Goal: Task Accomplishment & Management: Manage account settings

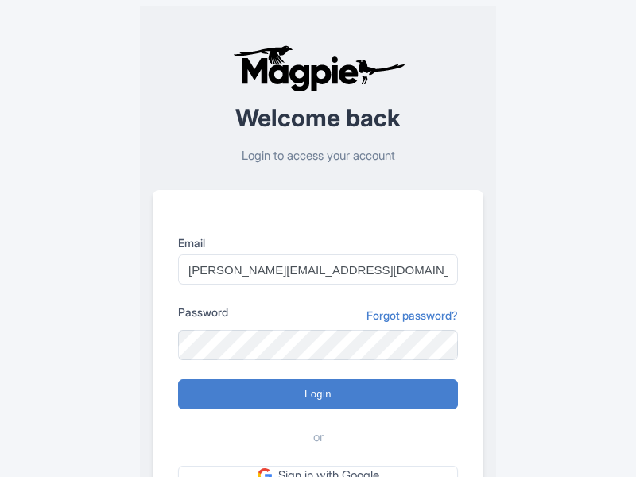
type input "Logging in..."
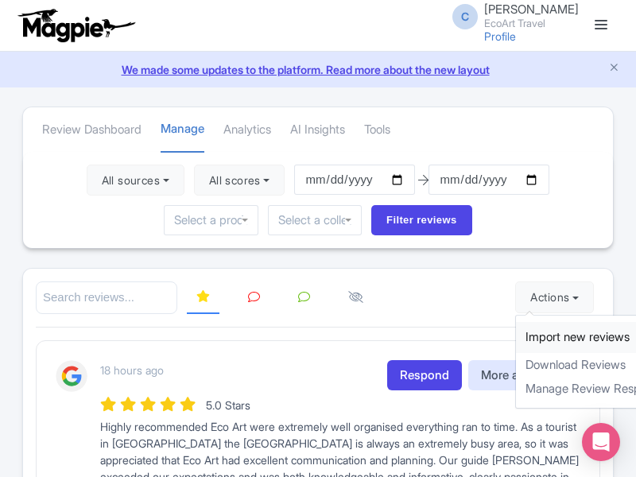
click at [538, 337] on link "Import new reviews" at bounding box center [609, 337] width 187 height 31
